Goal: Task Accomplishment & Management: Use online tool/utility

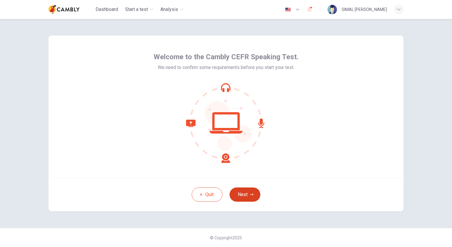
click at [245, 194] on button "Next" at bounding box center [245, 194] width 31 height 14
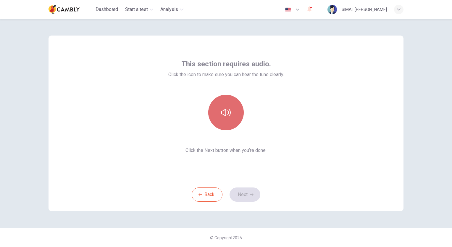
click at [230, 114] on icon "button" at bounding box center [225, 112] width 9 height 7
click at [234, 118] on button "button" at bounding box center [226, 113] width 36 height 36
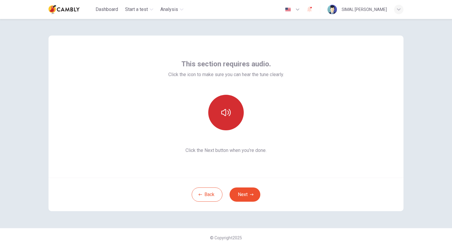
click at [234, 118] on button "button" at bounding box center [226, 113] width 36 height 36
click at [251, 195] on icon "button" at bounding box center [252, 195] width 4 height 4
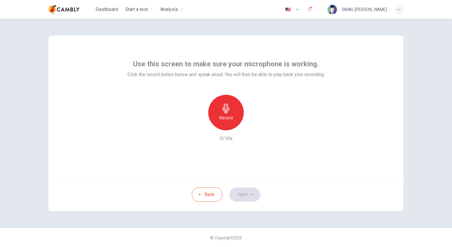
click at [227, 113] on div "Record" at bounding box center [226, 113] width 36 height 36
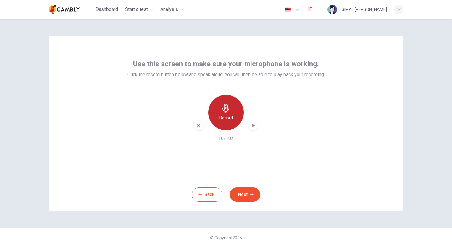
click at [228, 114] on h6 "Record" at bounding box center [226, 117] width 13 height 7
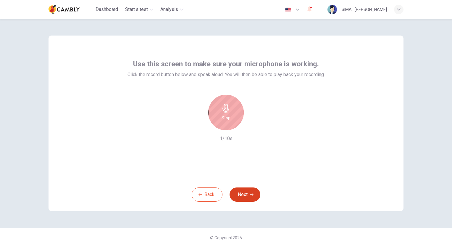
click at [249, 194] on button "Next" at bounding box center [245, 194] width 31 height 14
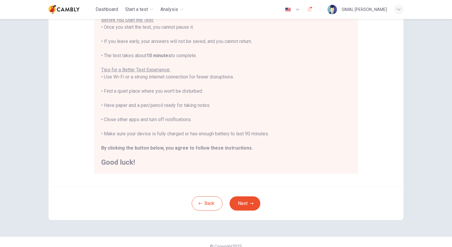
scroll to position [82, 0]
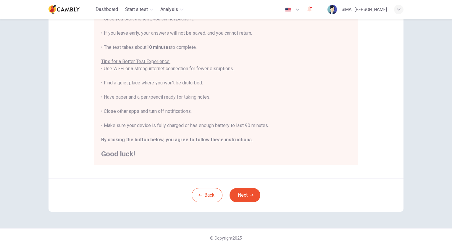
click at [243, 202] on div "Back Next" at bounding box center [226, 194] width 355 height 33
click at [245, 197] on button "Next" at bounding box center [245, 195] width 31 height 14
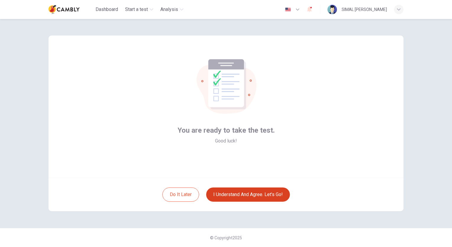
scroll to position [0, 0]
click at [259, 195] on button "I understand and agree. Let’s go!" at bounding box center [248, 194] width 84 height 14
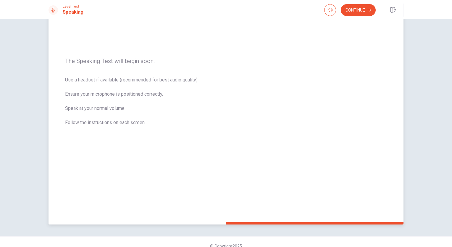
scroll to position [73, 0]
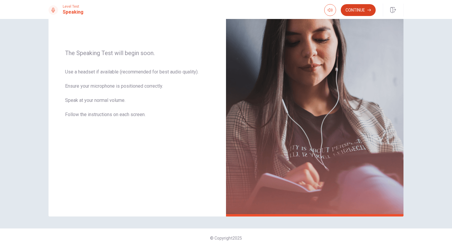
click at [357, 12] on button "Continue" at bounding box center [358, 10] width 35 height 12
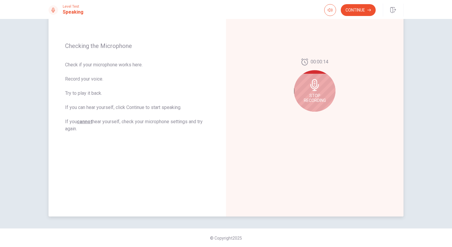
scroll to position [43, 0]
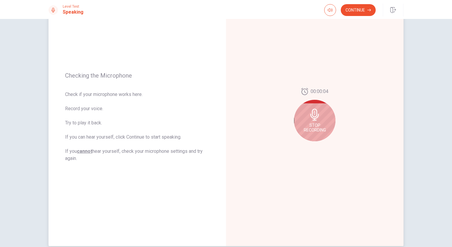
click at [315, 113] on icon at bounding box center [314, 115] width 9 height 12
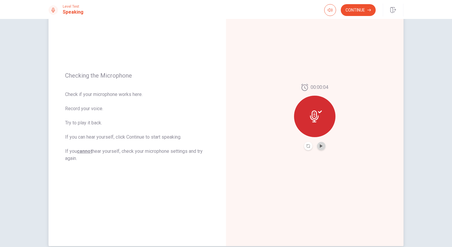
click at [320, 149] on button "Play Audio" at bounding box center [321, 146] width 8 height 8
click at [314, 192] on div "00:00:04" at bounding box center [315, 117] width 178 height 258
click at [361, 11] on button "Continue" at bounding box center [358, 10] width 35 height 12
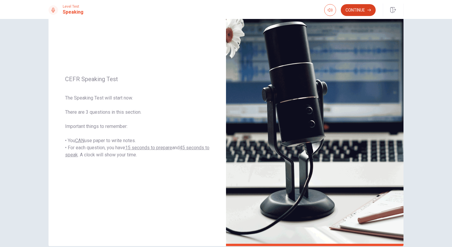
click at [362, 10] on button "Continue" at bounding box center [358, 10] width 35 height 12
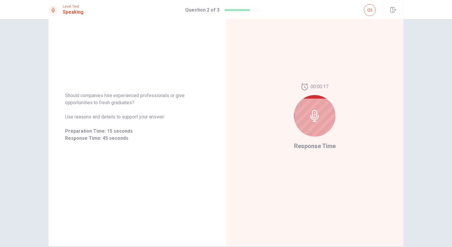
click at [318, 126] on div at bounding box center [314, 115] width 41 height 41
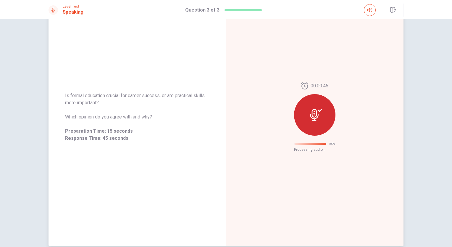
scroll to position [0, 0]
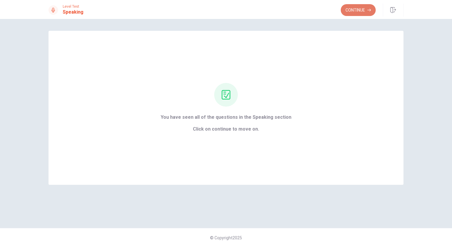
click at [361, 9] on button "Continue" at bounding box center [358, 10] width 35 height 12
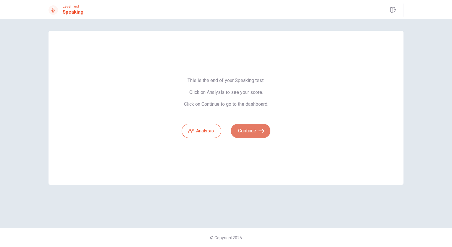
click at [252, 130] on button "Continue" at bounding box center [251, 131] width 40 height 14
